Goal: Information Seeking & Learning: Learn about a topic

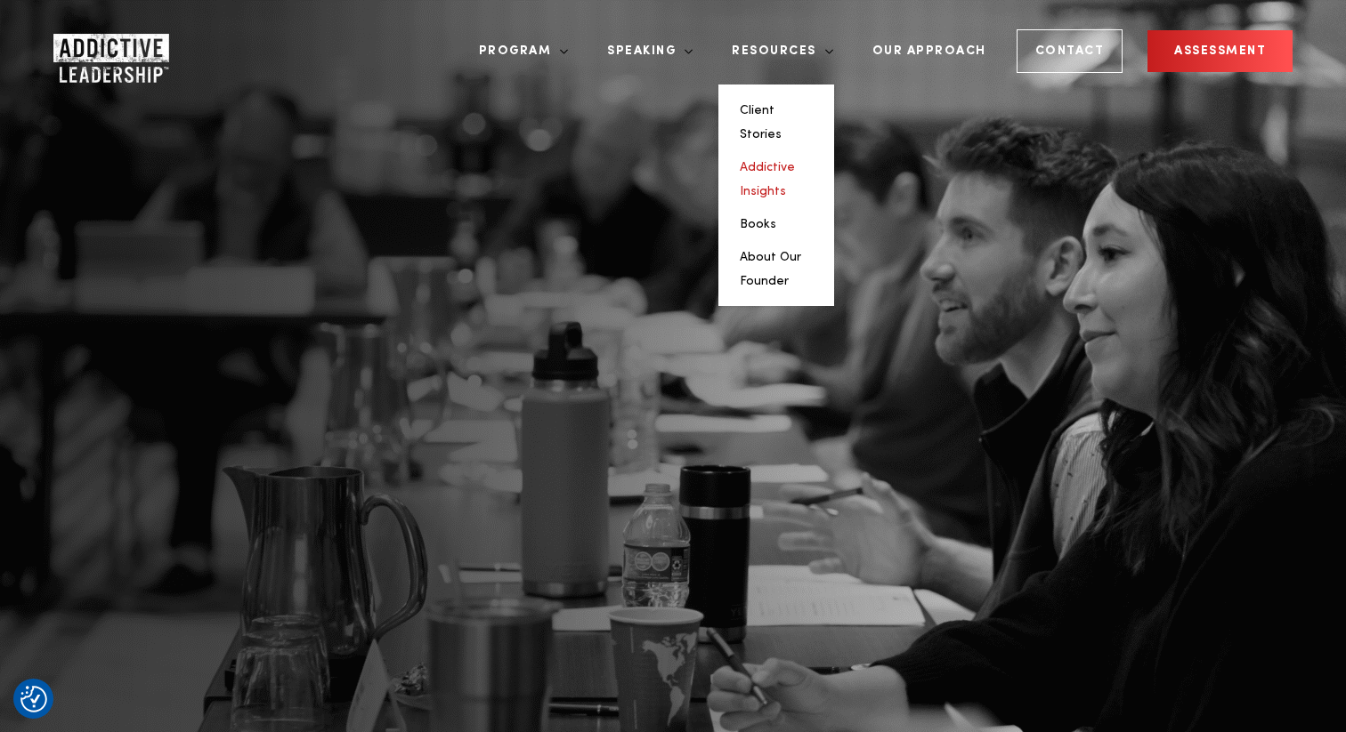
click at [795, 161] on link "Addictive Insights" at bounding box center [767, 179] width 55 height 36
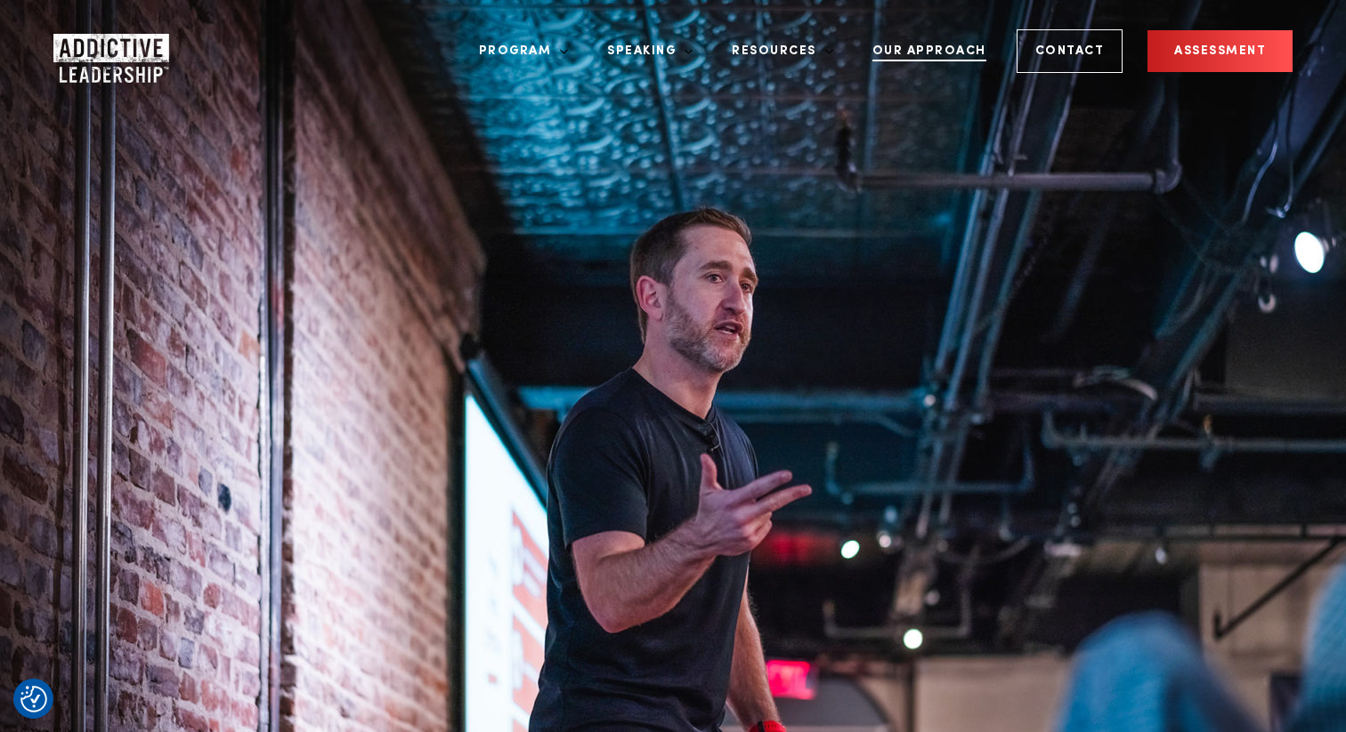
click at [931, 45] on link "Our Approach" at bounding box center [929, 51] width 141 height 67
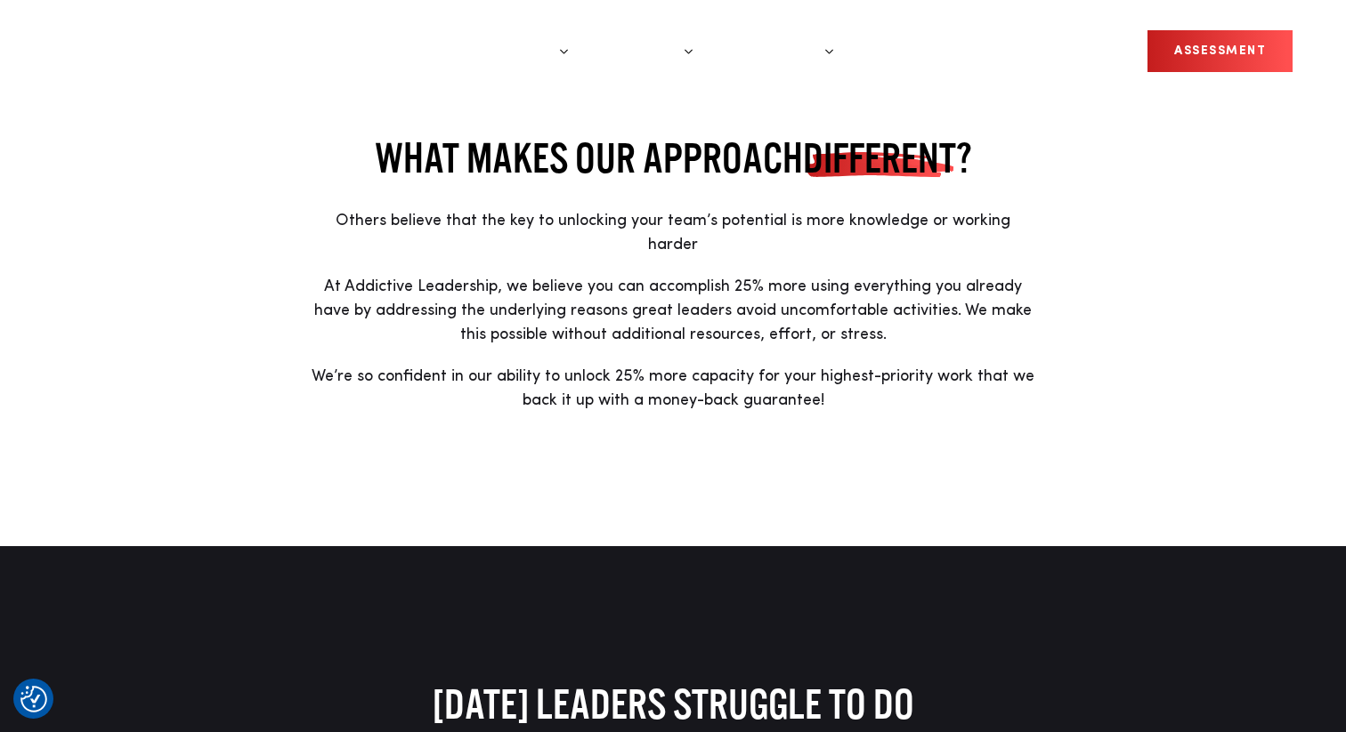
click at [1038, 216] on div "WHAT MAKES OUR APPROACH DIFFERENT ? Others believe that the key to unlocking yo…" at bounding box center [673, 273] width 1130 height 279
